Goal: Task Accomplishment & Management: Manage account settings

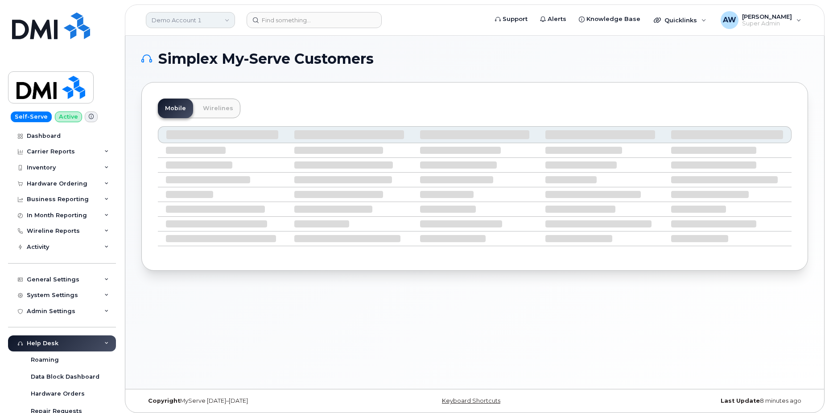
click at [161, 20] on link "Demo Account 1" at bounding box center [190, 20] width 89 height 16
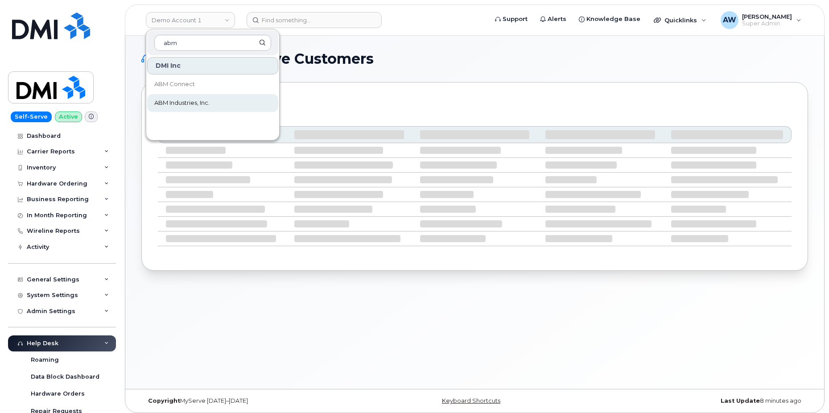
type input "abm"
click at [208, 105] on span "ABM Industries, Inc." at bounding box center [181, 103] width 55 height 9
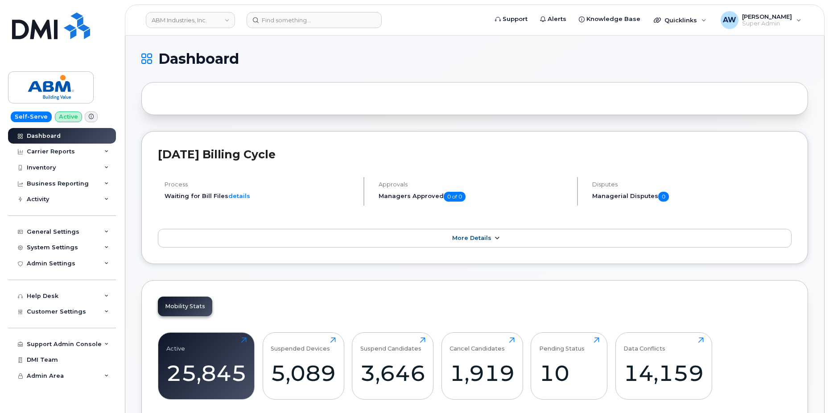
click at [480, 243] on link "More Details" at bounding box center [475, 238] width 634 height 19
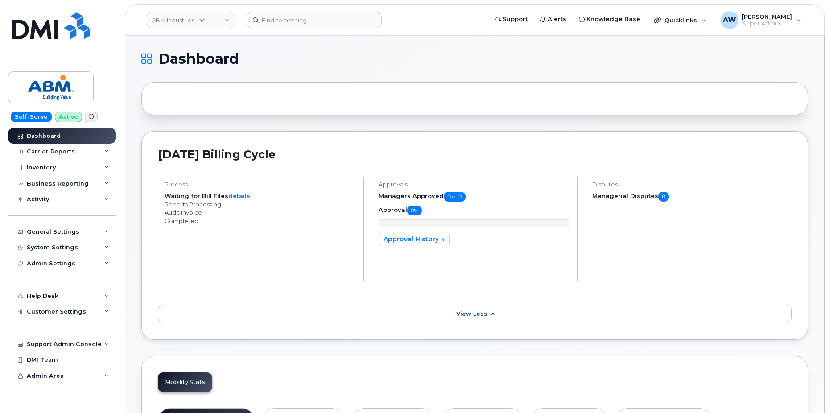
click at [492, 322] on link "View Less" at bounding box center [475, 314] width 634 height 19
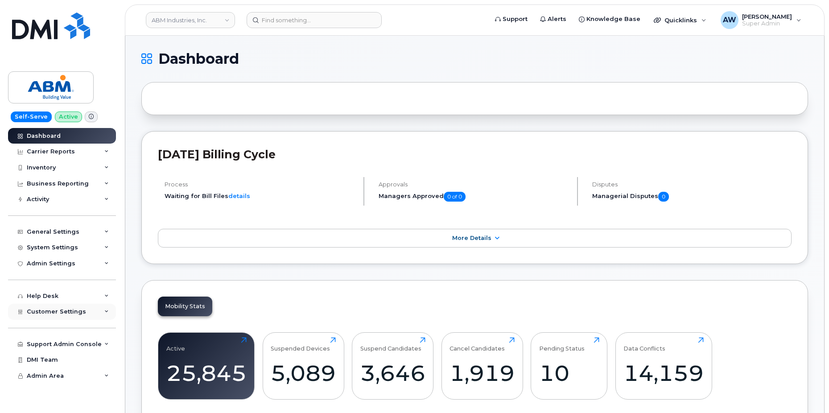
click at [91, 319] on div "Customer Settings" at bounding box center [62, 312] width 108 height 16
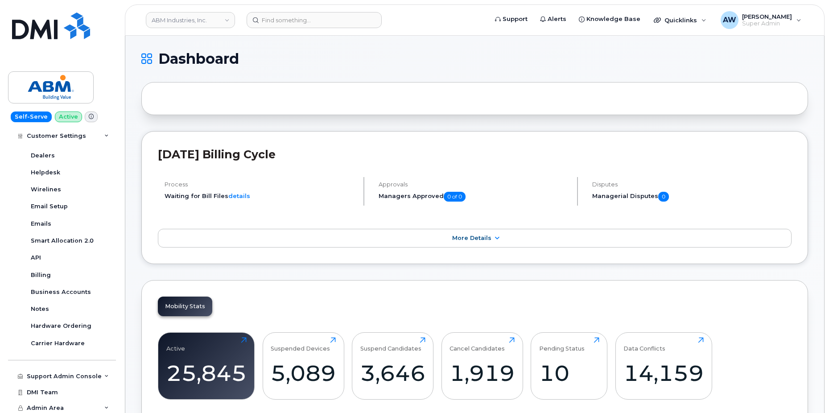
scroll to position [227, 0]
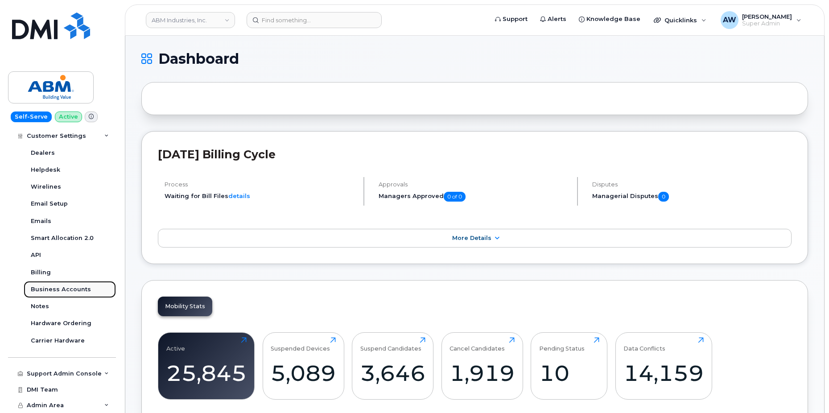
click at [71, 289] on div "Business Accounts" at bounding box center [61, 290] width 60 height 8
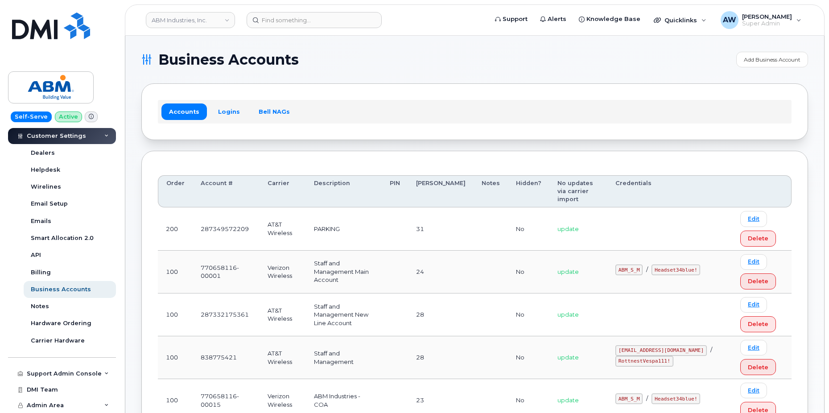
click at [223, 123] on div "Accounts Logins Bell NAGs" at bounding box center [475, 111] width 634 height 23
click at [228, 113] on link "Logins" at bounding box center [229, 112] width 37 height 16
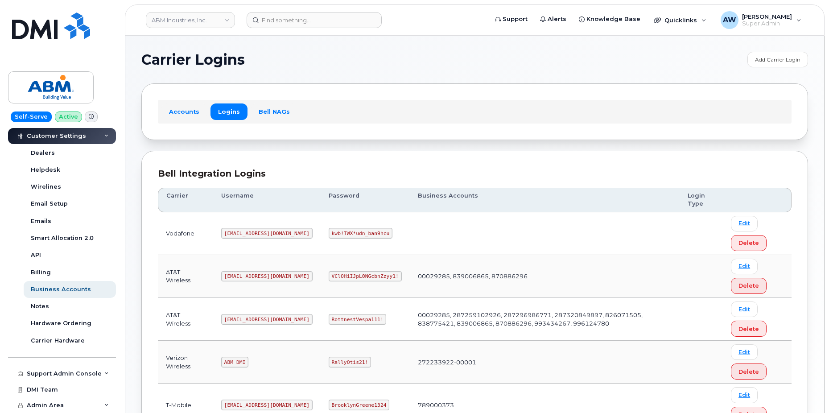
scroll to position [133, 0]
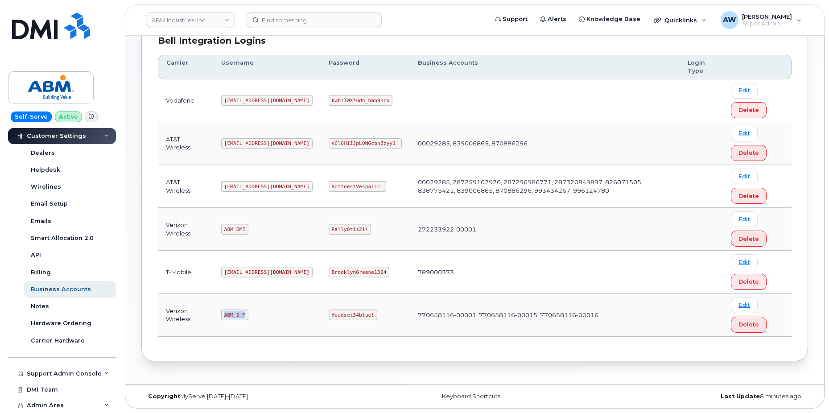
drag, startPoint x: 225, startPoint y: 316, endPoint x: 244, endPoint y: 316, distance: 18.7
click at [244, 316] on code "ABM_S_M" at bounding box center [234, 315] width 27 height 11
copy code "ABM_S_M"
drag, startPoint x: 302, startPoint y: 314, endPoint x: 342, endPoint y: 315, distance: 40.6
click at [342, 315] on code "Headset34blue!" at bounding box center [353, 315] width 49 height 11
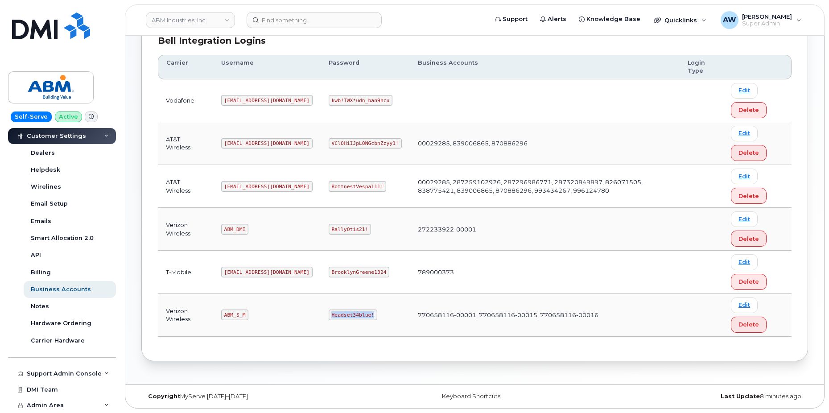
copy code "Headset34blue!"
drag, startPoint x: 225, startPoint y: 229, endPoint x: 247, endPoint y: 234, distance: 22.3
click at [247, 234] on code "ABM_DMI" at bounding box center [234, 229] width 27 height 11
copy code "ABM_DMI"
drag, startPoint x: 299, startPoint y: 229, endPoint x: 339, endPoint y: 232, distance: 39.3
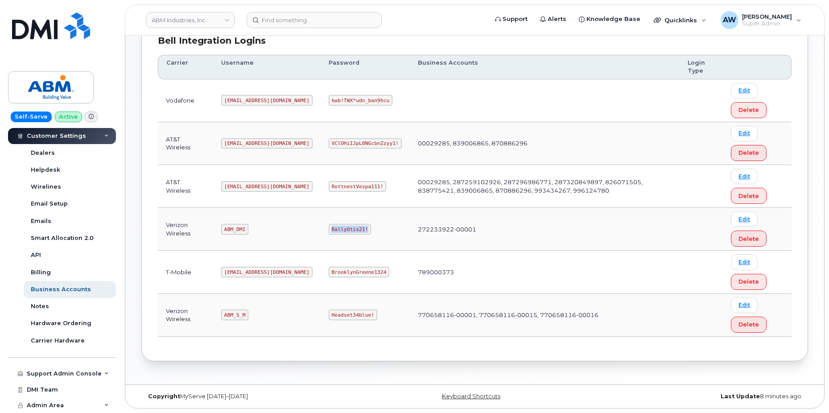
click at [339, 232] on td "RallyOtis21!" at bounding box center [365, 229] width 89 height 43
copy code "RallyOtis21!"
